Goal: Task Accomplishment & Management: Book appointment/travel/reservation

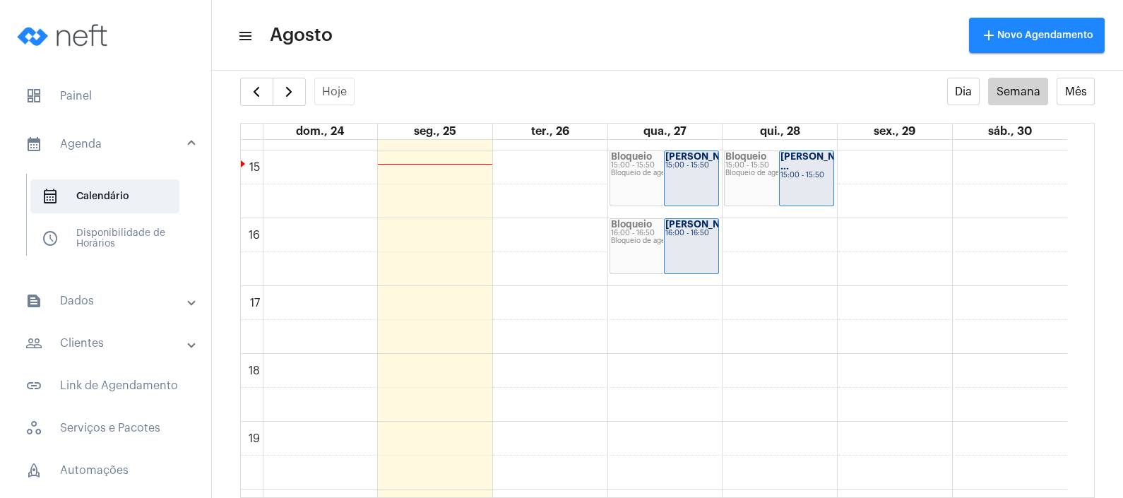
scroll to position [1013, 0]
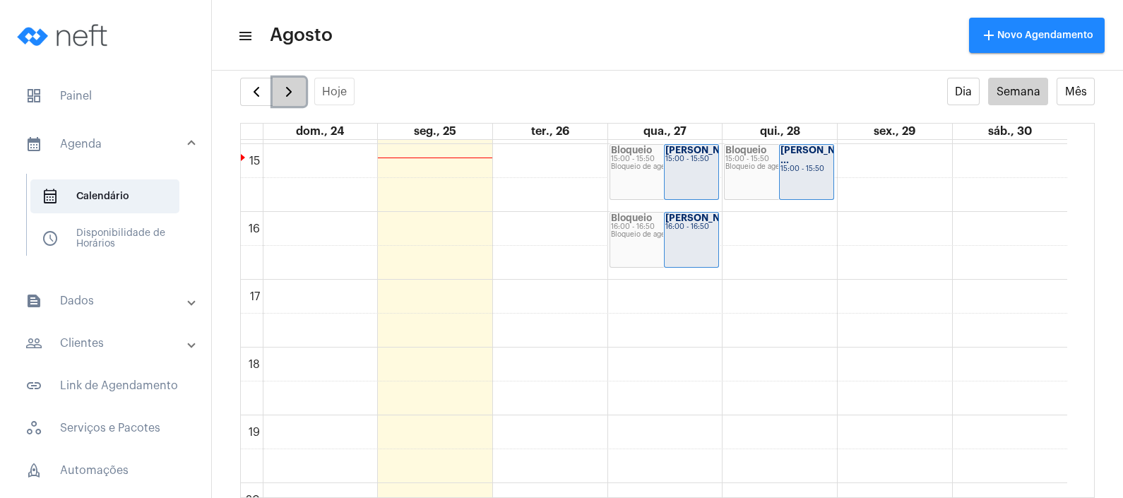
click at [292, 85] on span "button" at bounding box center [289, 91] width 17 height 17
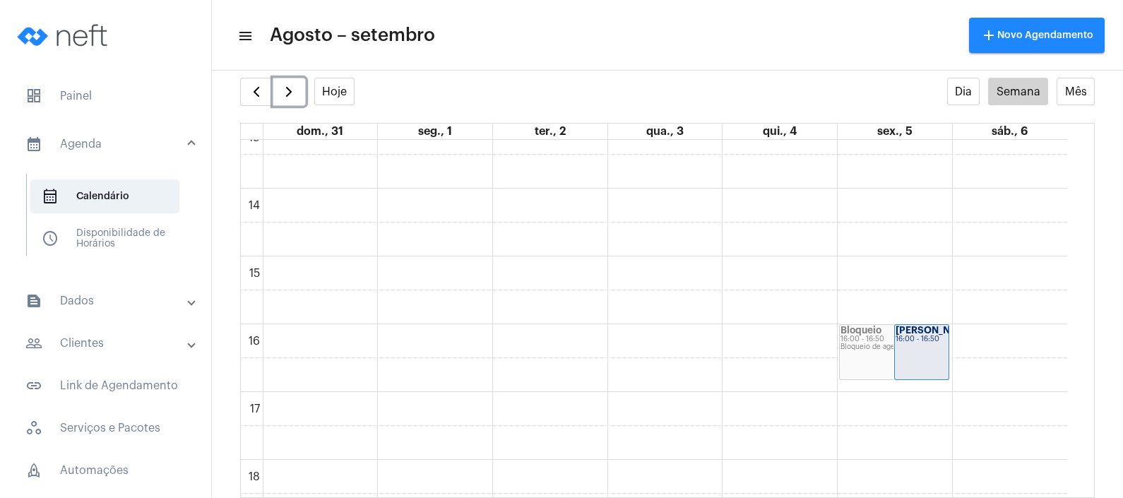
scroll to position [916, 0]
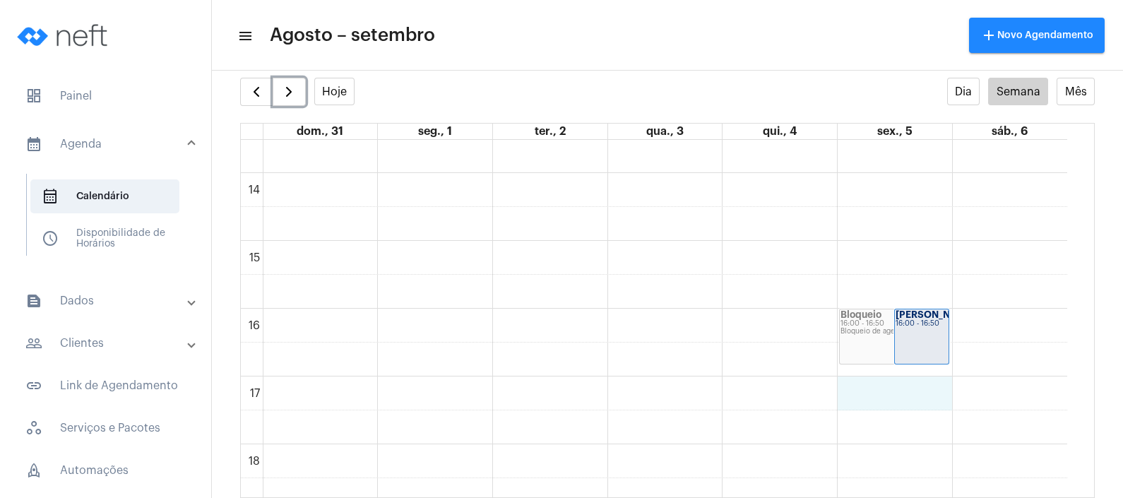
click at [911, 389] on div "00 01 02 03 04 05 06 07 08 09 10 11 12 13 14 15 16 17 18 19 20 21 22 23 Bloquei…" at bounding box center [654, 37] width 827 height 1628
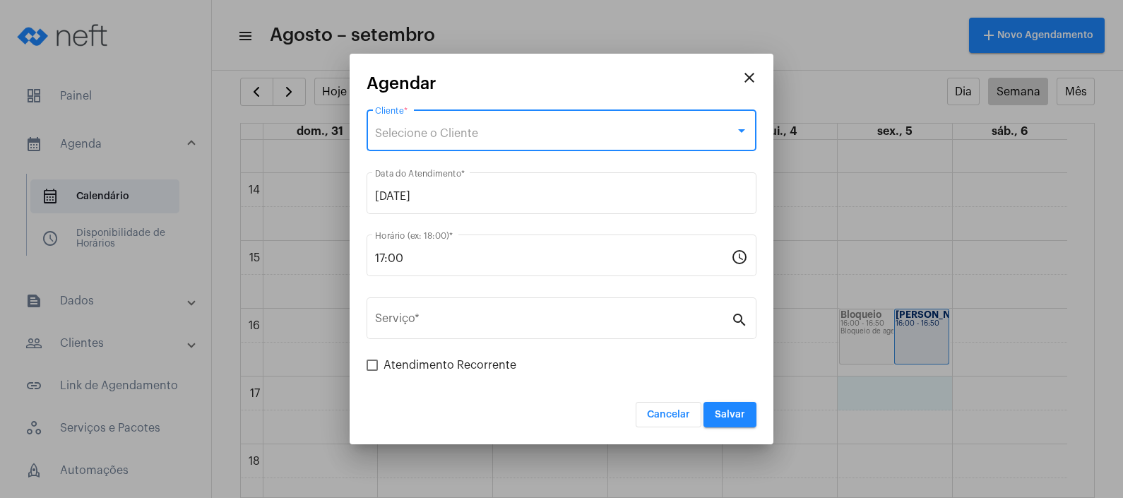
click at [659, 133] on div "Selecione o Cliente" at bounding box center [555, 133] width 360 height 13
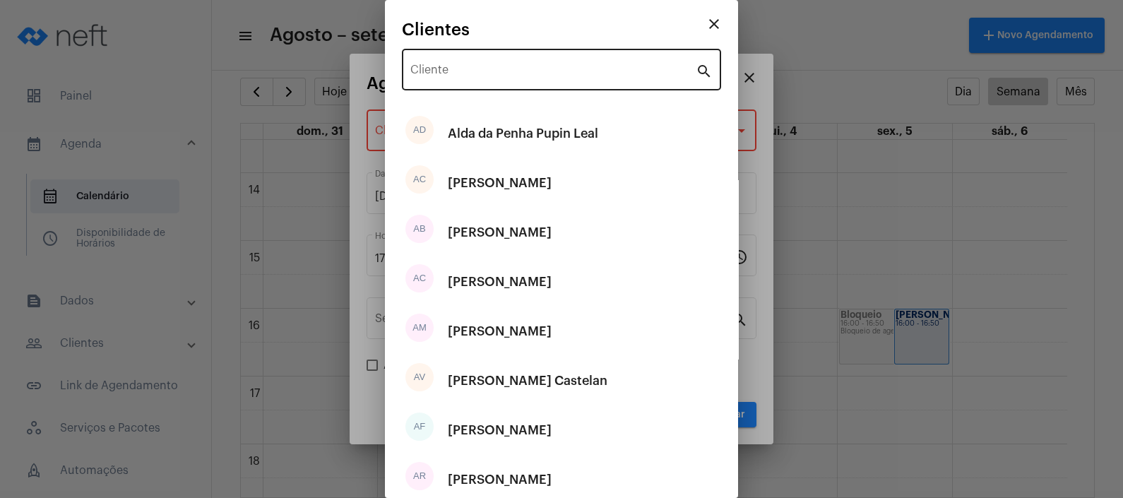
click at [603, 80] on div "Cliente" at bounding box center [553, 68] width 285 height 45
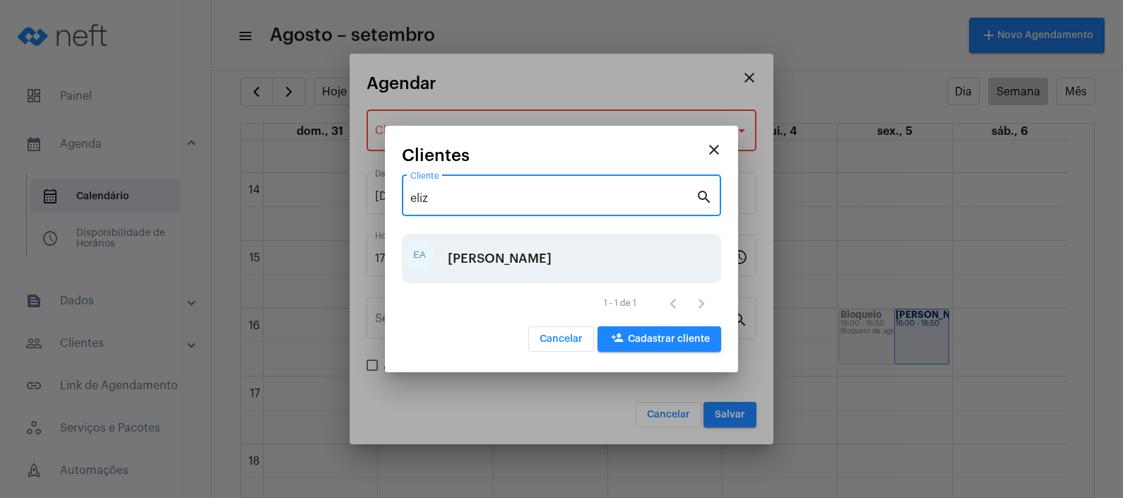
type input "eliz"
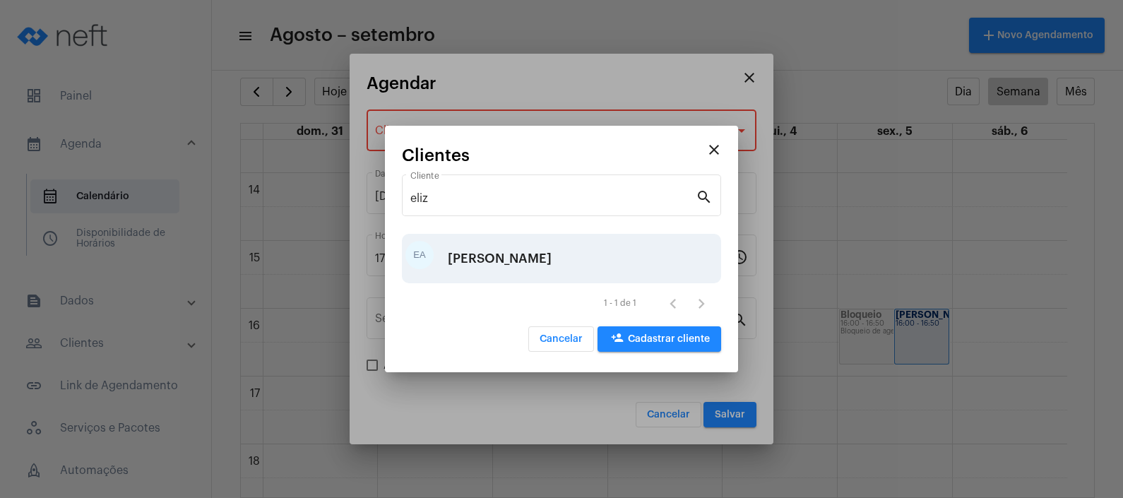
click at [526, 252] on div "[PERSON_NAME]" at bounding box center [500, 258] width 104 height 42
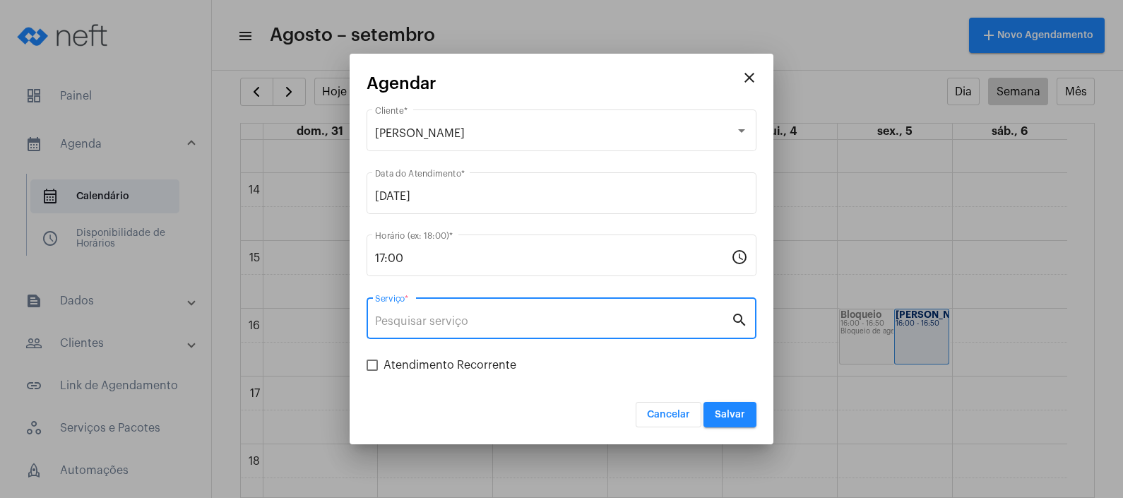
click at [509, 323] on input "Serviço *" at bounding box center [553, 321] width 356 height 13
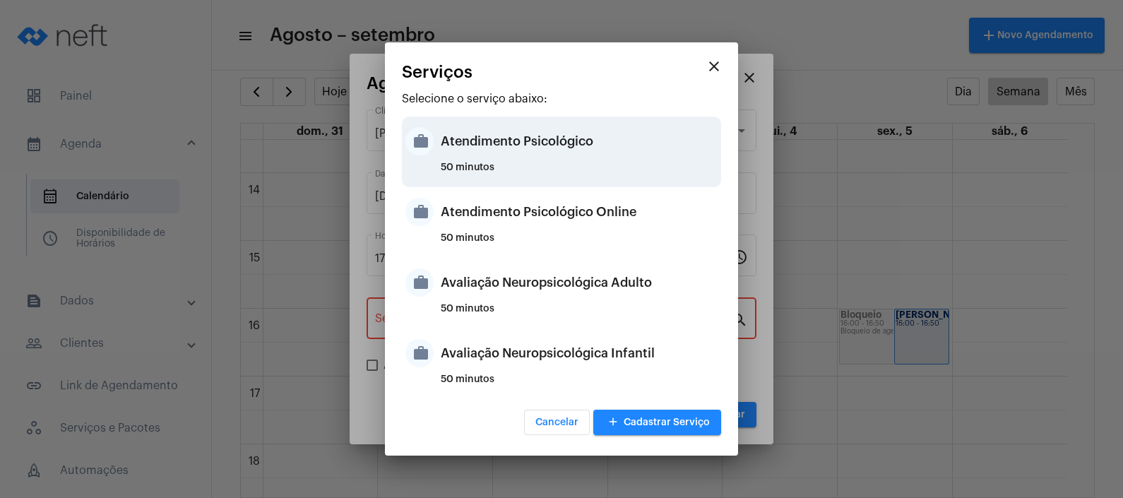
click at [550, 163] on div "50 minutos" at bounding box center [579, 173] width 277 height 21
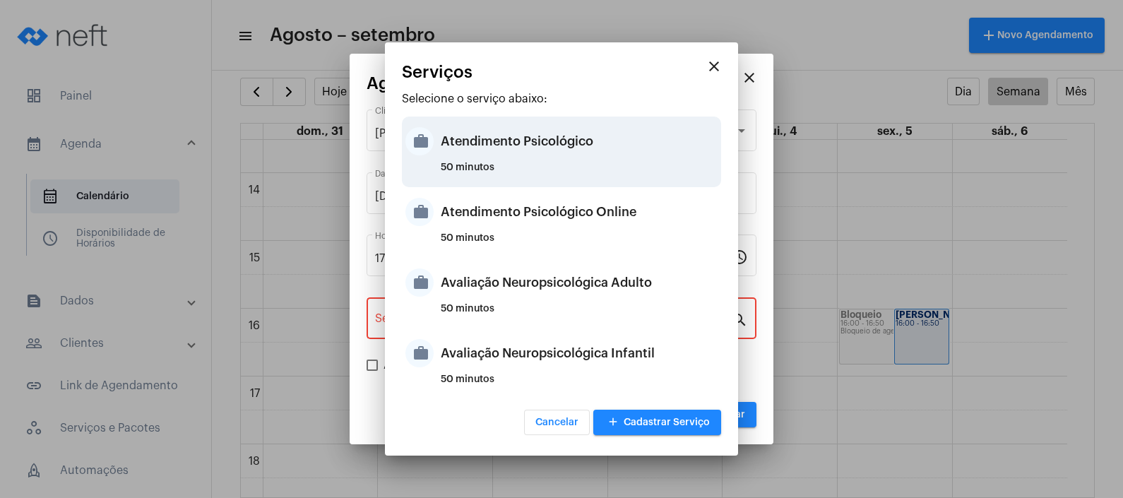
type input "Atendimento Psicológico"
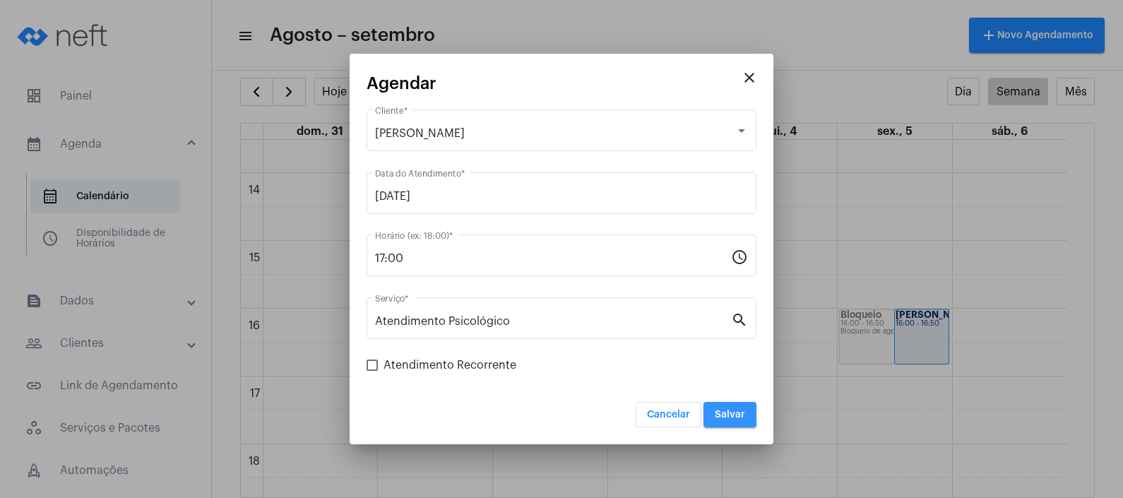
click at [730, 419] on span "Salvar" at bounding box center [730, 415] width 30 height 10
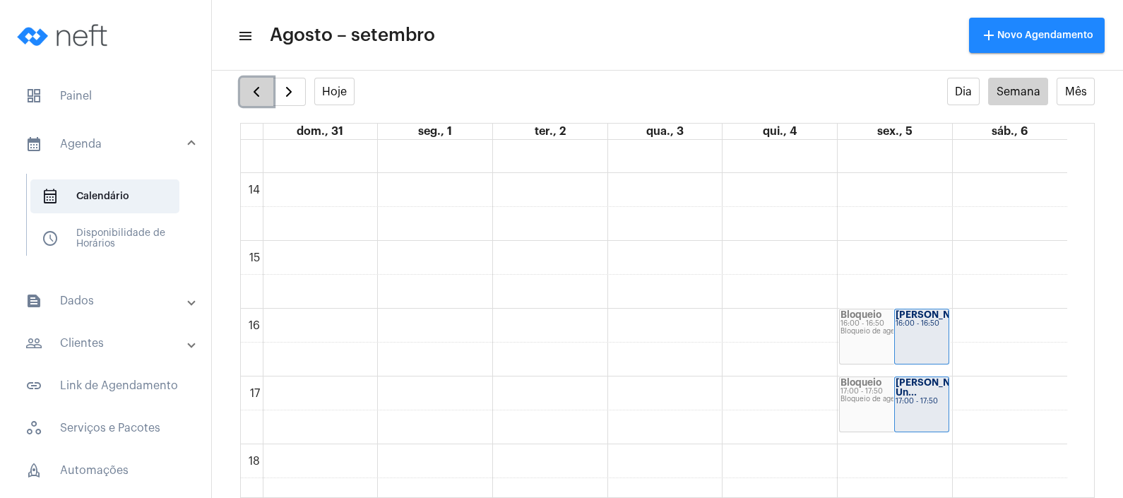
click at [259, 95] on span "button" at bounding box center [256, 91] width 17 height 17
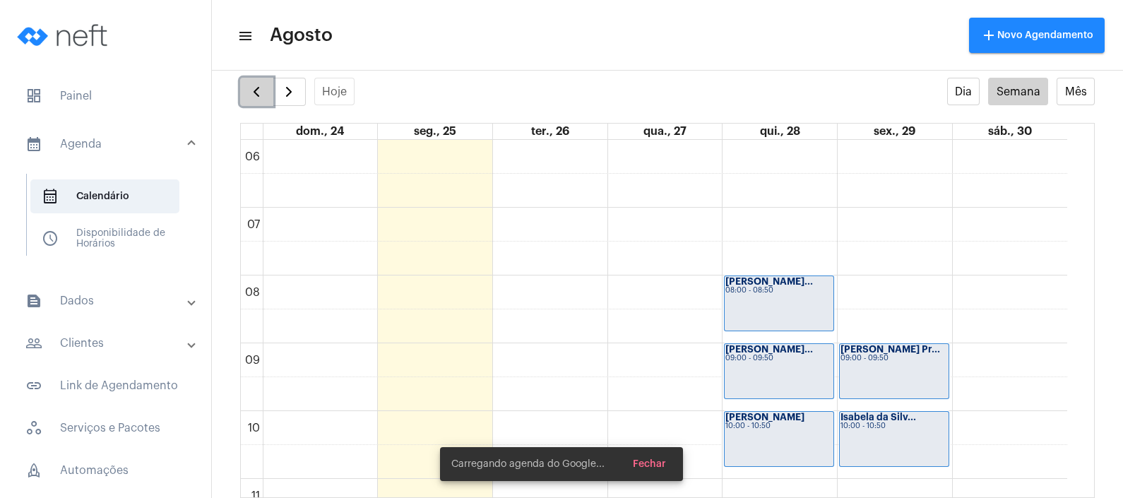
click at [259, 95] on span "button" at bounding box center [256, 91] width 17 height 17
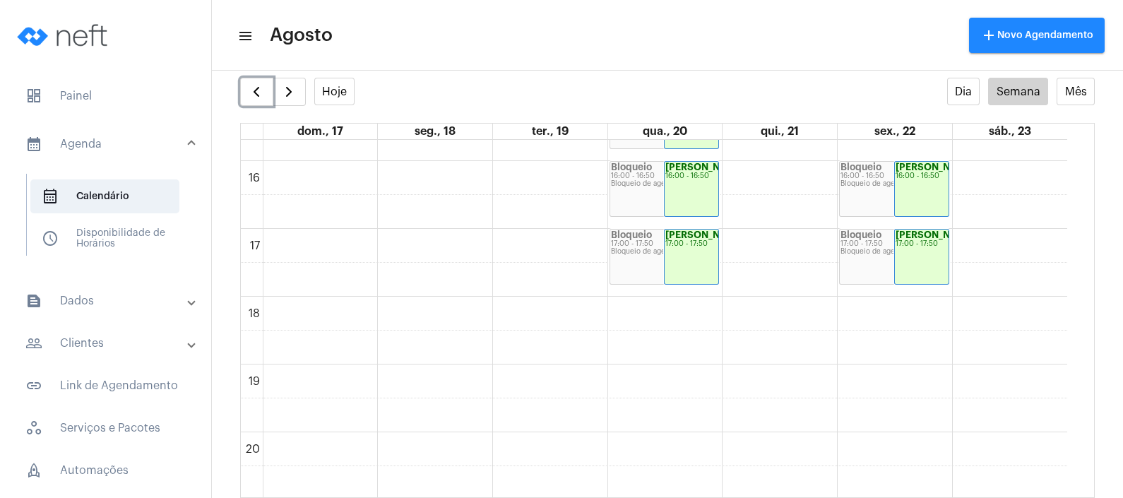
scroll to position [1070, 0]
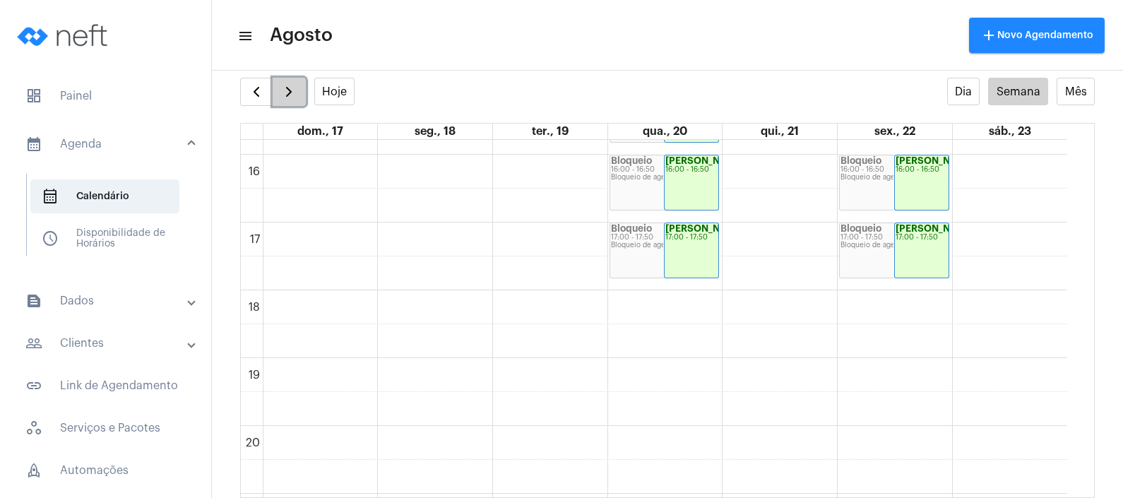
click at [284, 89] on span "button" at bounding box center [289, 91] width 17 height 17
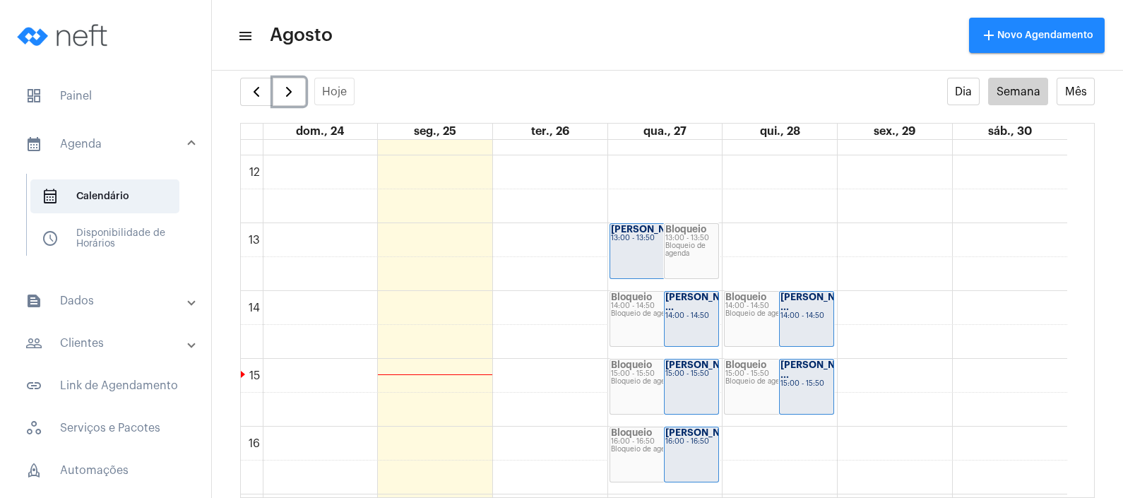
scroll to position [802, 0]
